Goal: Task Accomplishment & Management: Complete application form

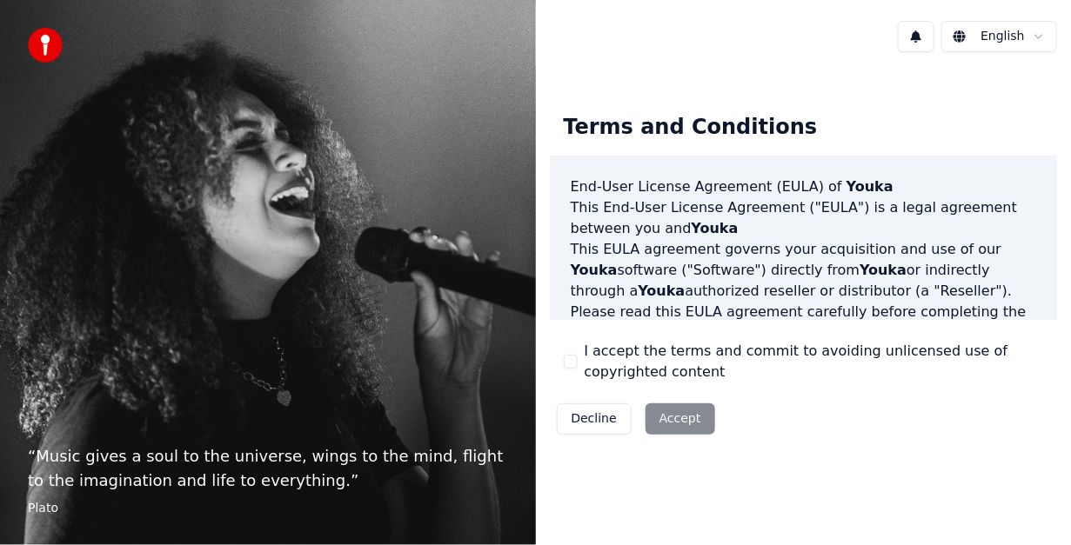
click at [664, 421] on div "Decline Accept" at bounding box center [636, 419] width 172 height 45
click at [671, 415] on div "Decline Accept" at bounding box center [636, 419] width 172 height 45
drag, startPoint x: 671, startPoint y: 415, endPoint x: 972, endPoint y: 434, distance: 300.7
click at [972, 434] on div "Terms and Conditions End-User License Agreement ([PERSON_NAME]) of Youka This E…" at bounding box center [804, 270] width 508 height 341
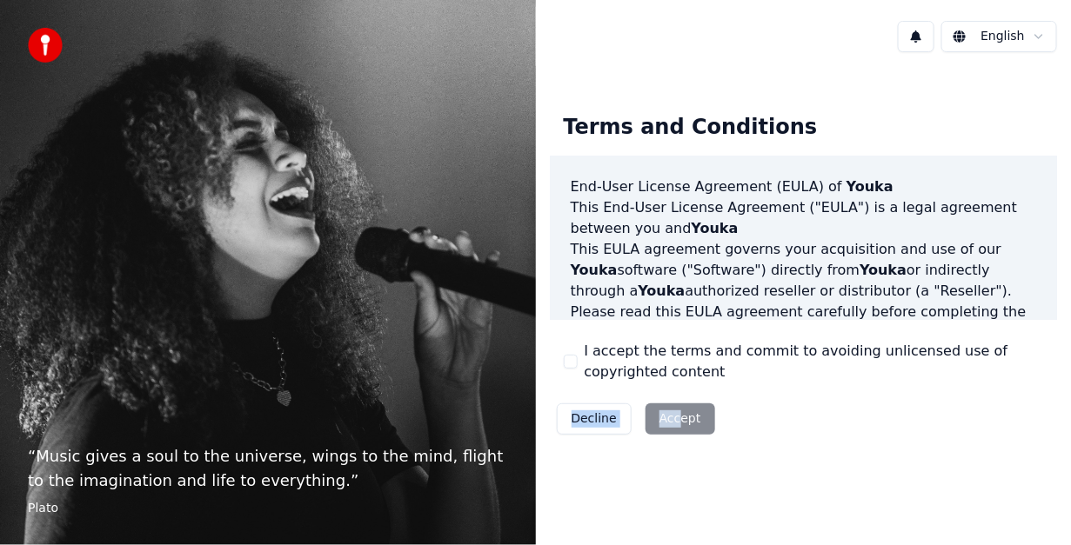
click at [972, 434] on div "Terms and Conditions End-User License Agreement ([PERSON_NAME]) of Youka This E…" at bounding box center [804, 270] width 508 height 341
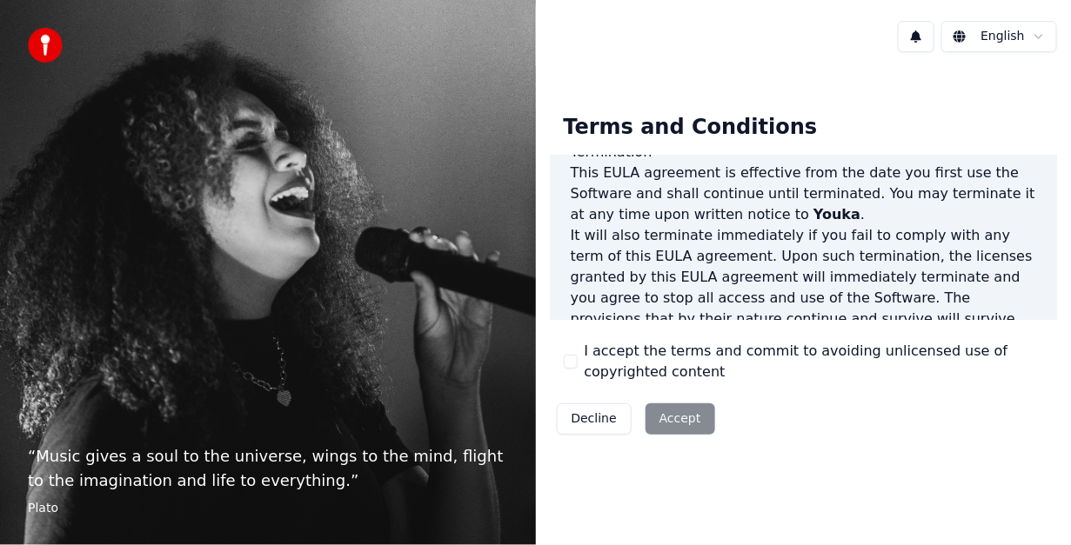
scroll to position [1297, 0]
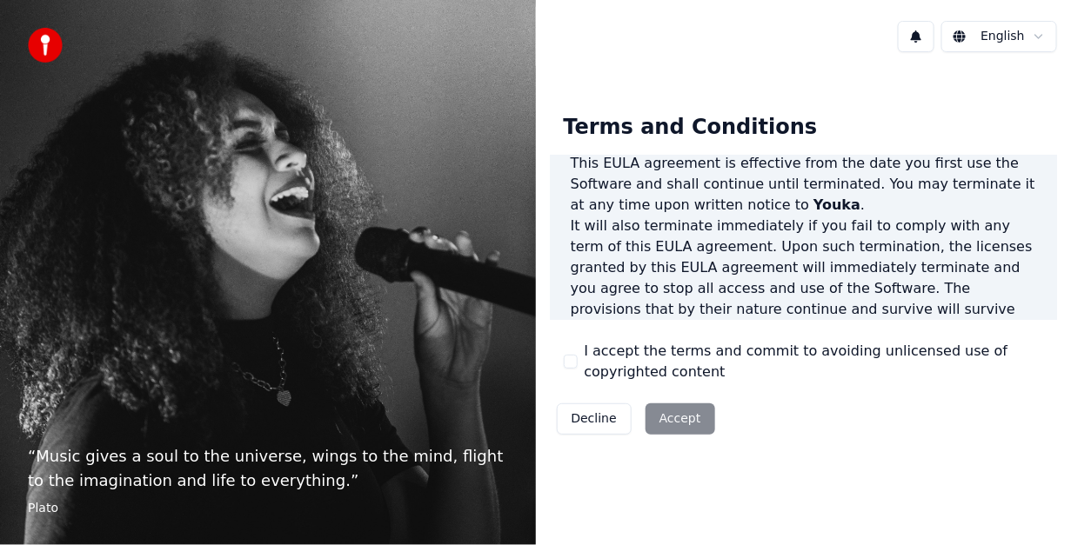
click at [662, 423] on div "Decline Accept" at bounding box center [636, 419] width 172 height 45
click at [568, 351] on div "I accept the terms and commit to avoiding unlicensed use of copyrighted content" at bounding box center [804, 362] width 480 height 42
click at [578, 356] on div "I accept the terms and commit to avoiding unlicensed use of copyrighted content" at bounding box center [804, 362] width 480 height 42
click at [603, 354] on label "I accept the terms and commit to avoiding unlicensed use of copyrighted content" at bounding box center [814, 362] width 459 height 42
click at [578, 355] on button "I accept the terms and commit to avoiding unlicensed use of copyrighted content" at bounding box center [571, 362] width 14 height 14
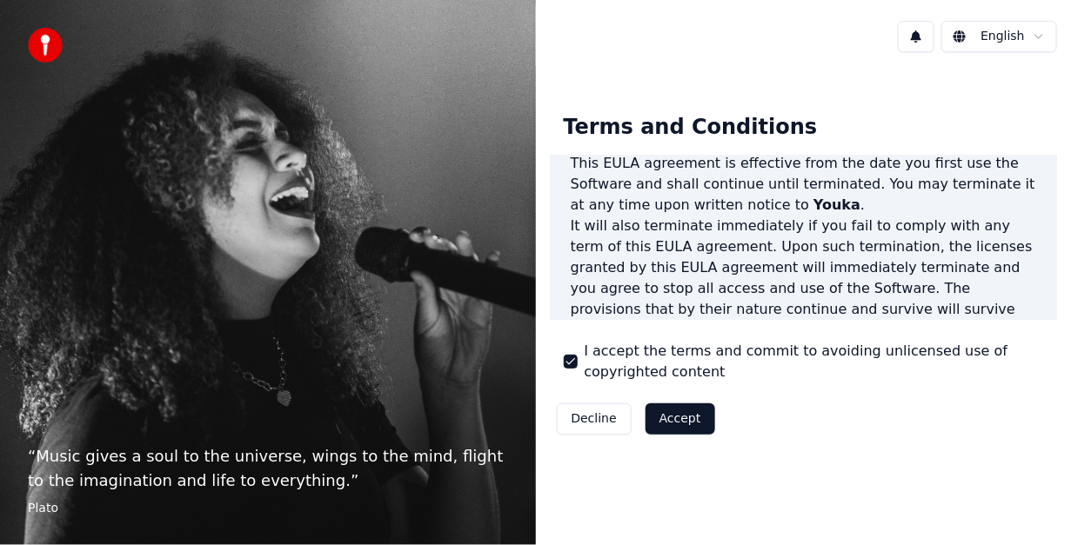
click at [661, 417] on button "Accept" at bounding box center [680, 419] width 70 height 31
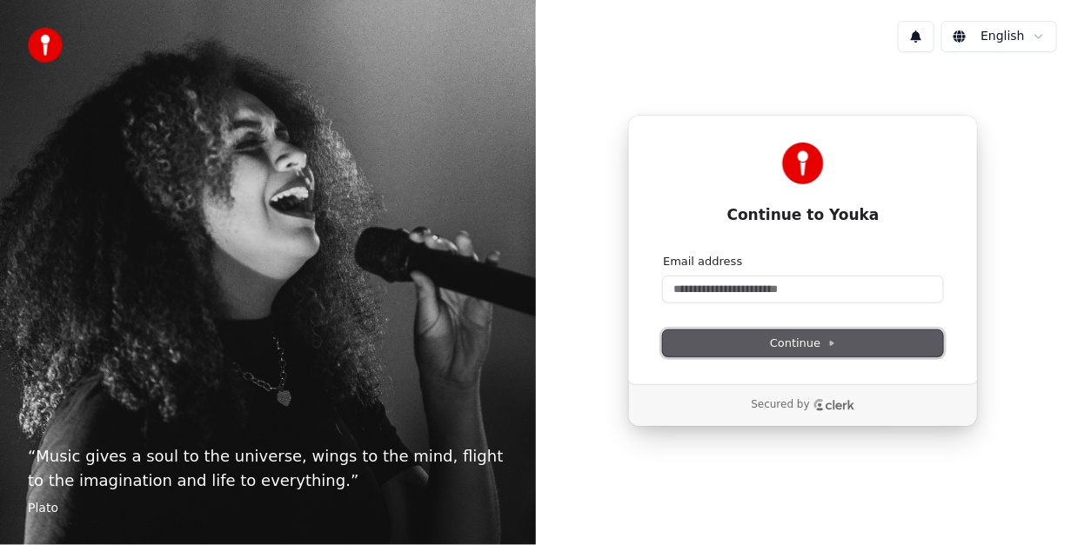
click at [766, 337] on button "Continue" at bounding box center [803, 344] width 280 height 26
